Goal: Check status: Check status

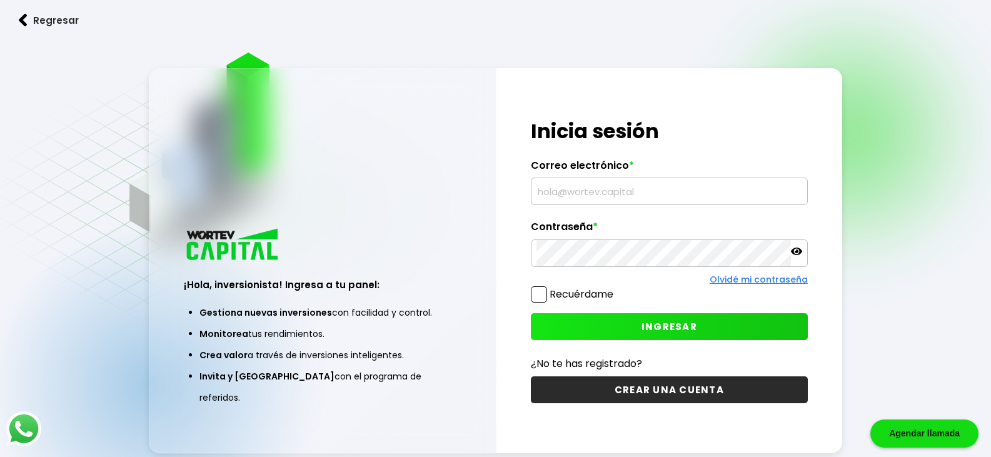
type input "[EMAIL_ADDRESS][DOMAIN_NAME]"
click at [646, 328] on span "INGRESAR" at bounding box center [669, 326] width 56 height 13
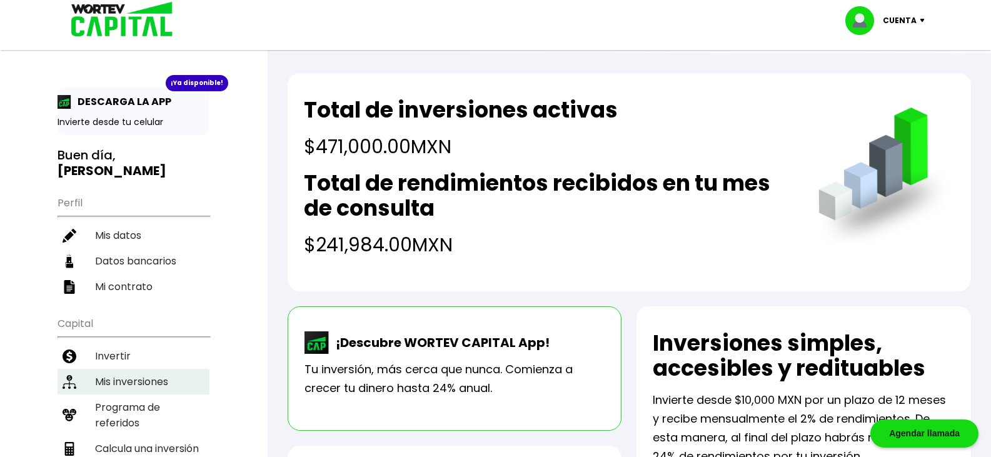
click at [137, 369] on li "Mis inversiones" at bounding box center [133, 382] width 152 height 26
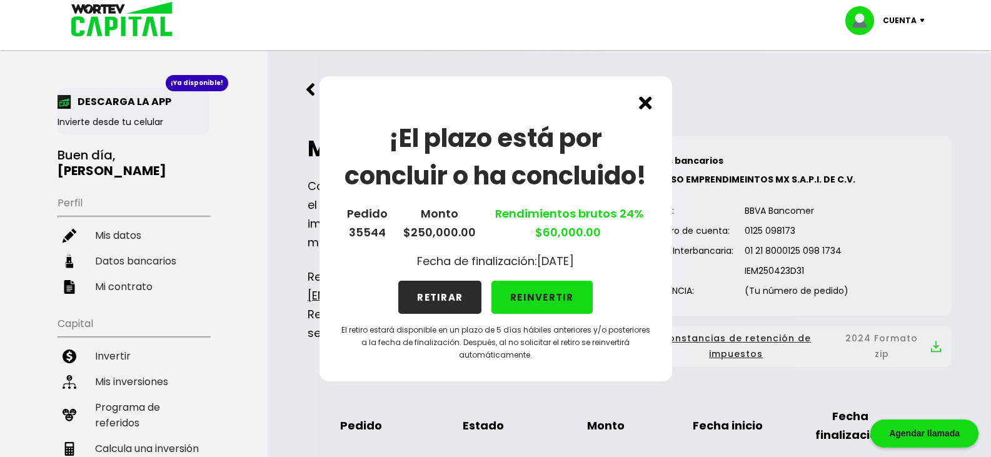
click at [642, 97] on img at bounding box center [645, 102] width 13 height 13
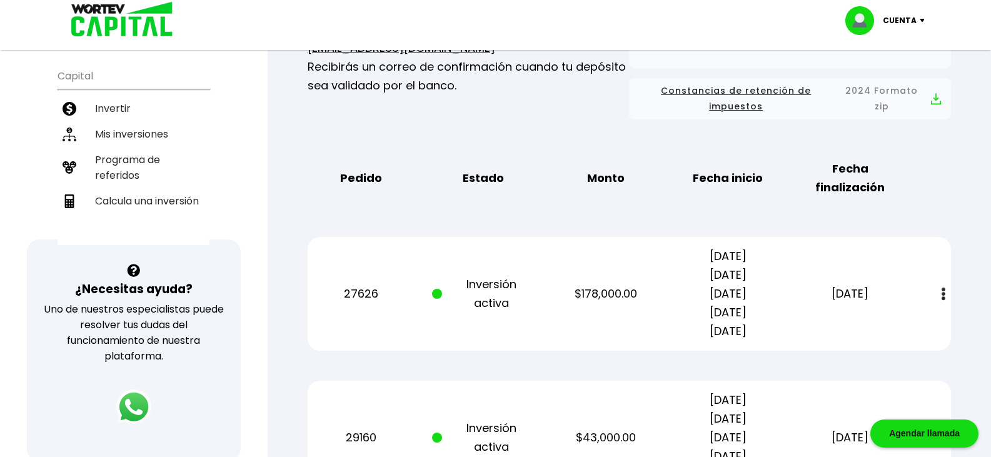
scroll to position [247, 0]
